Goal: Find specific page/section: Find specific page/section

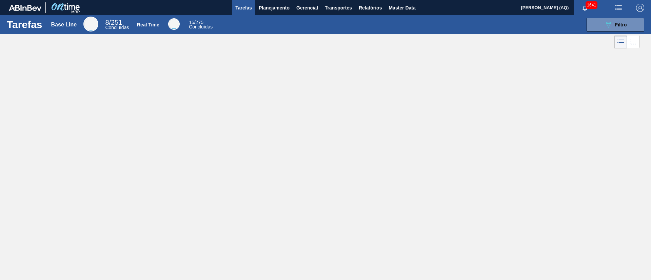
drag, startPoint x: 257, startPoint y: 83, endPoint x: 197, endPoint y: 53, distance: 68.1
click at [255, 82] on div "Tarefas Base Line 8 / 251 Concluídas Real Time 15 / 275 Concluídas 089F7B8B-B2A…" at bounding box center [325, 132] width 651 height 235
click at [271, 4] on span "Planejamento" at bounding box center [274, 8] width 31 height 8
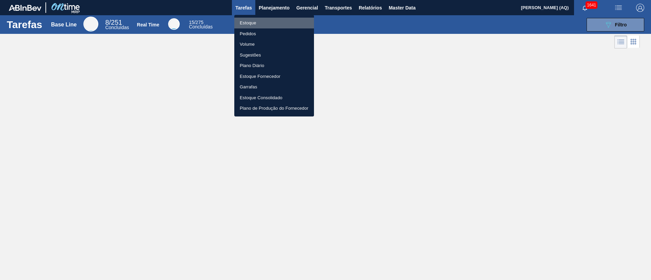
click at [244, 24] on li "Estoque" at bounding box center [274, 23] width 80 height 11
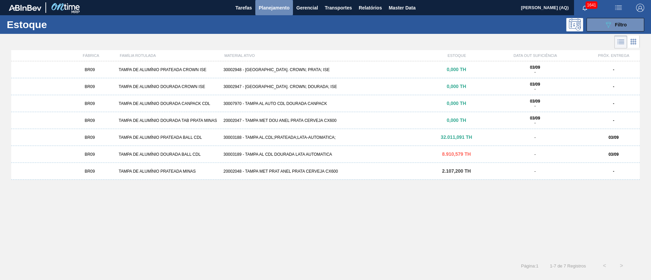
click at [275, 5] on span "Planejamento" at bounding box center [274, 8] width 31 height 8
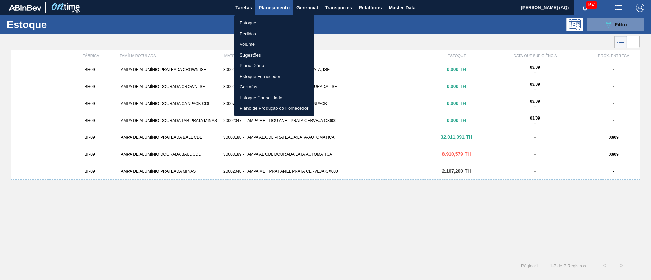
click at [250, 22] on li "Estoque" at bounding box center [274, 23] width 80 height 11
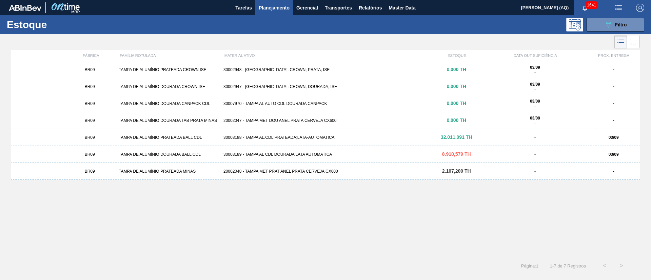
click at [281, 12] on button "Planejamento" at bounding box center [274, 7] width 38 height 15
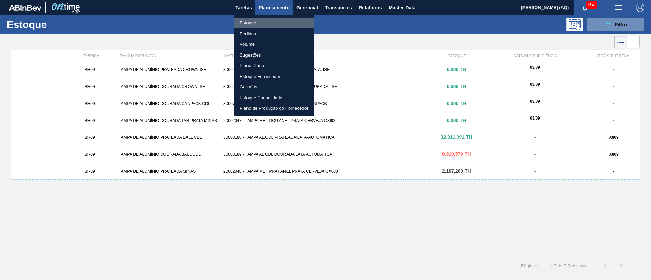
click at [241, 23] on li "Estoque" at bounding box center [274, 23] width 80 height 11
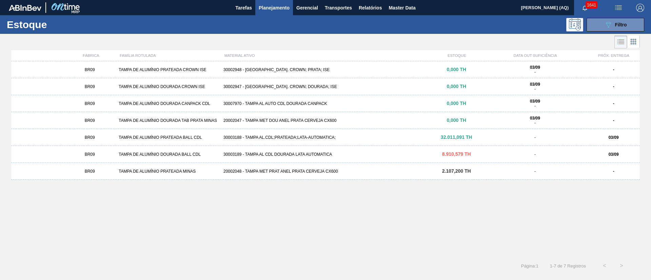
click at [276, 192] on div "BR09 TAMPA DE ALUMÍNIO PRATEADA CROWN ISE 30002948 - [GEOGRAPHIC_DATA] AL. CROW…" at bounding box center [325, 157] width 629 height 192
click at [285, 5] on span "Planejamento" at bounding box center [274, 8] width 31 height 8
